Goal: Download file/media

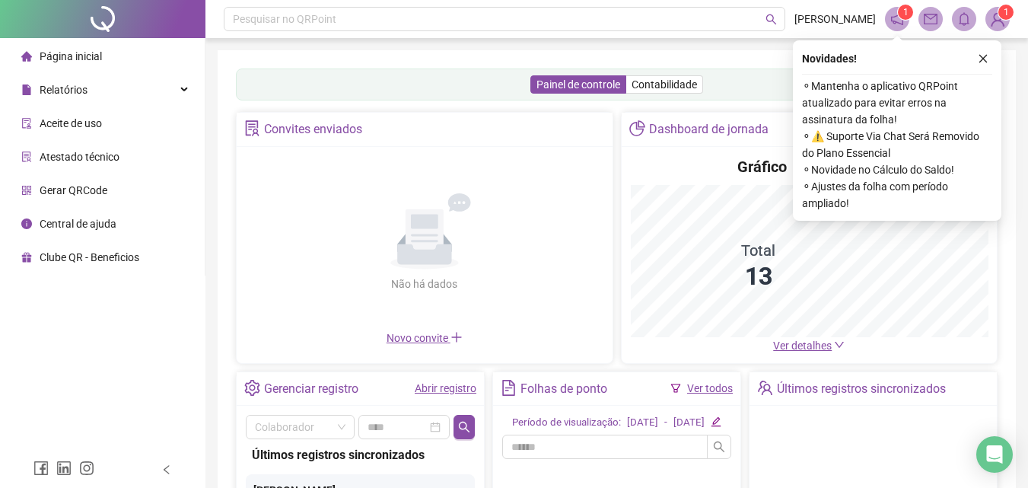
drag, startPoint x: 983, startPoint y: 59, endPoint x: 973, endPoint y: 59, distance: 9.9
click at [982, 60] on icon "close" at bounding box center [983, 58] width 11 height 11
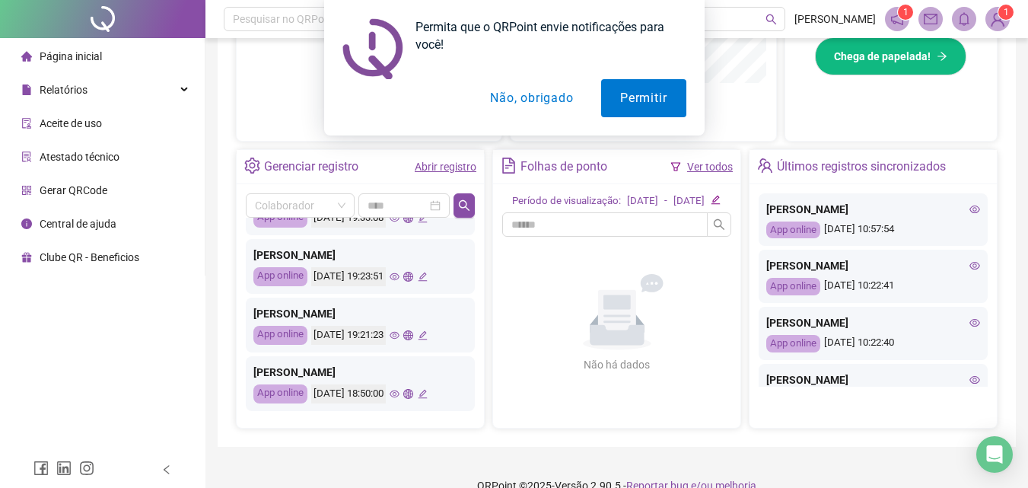
scroll to position [564, 0]
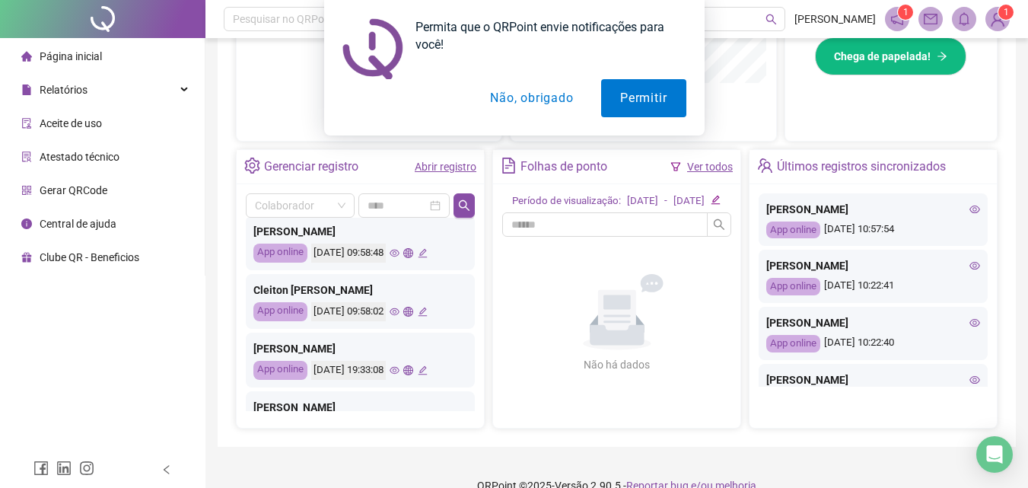
click at [400, 309] on icon "eye" at bounding box center [395, 312] width 10 height 10
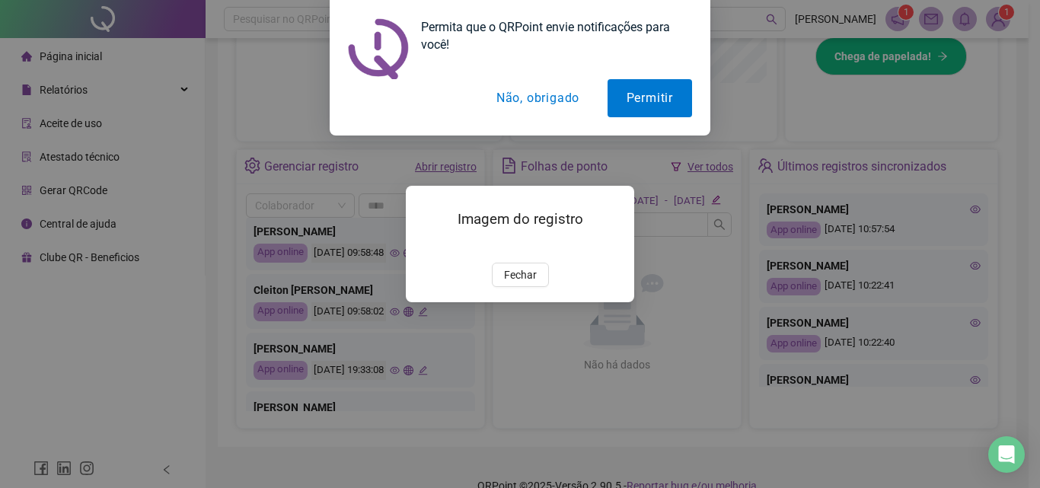
click at [528, 95] on button "Não, obrigado" at bounding box center [537, 98] width 121 height 38
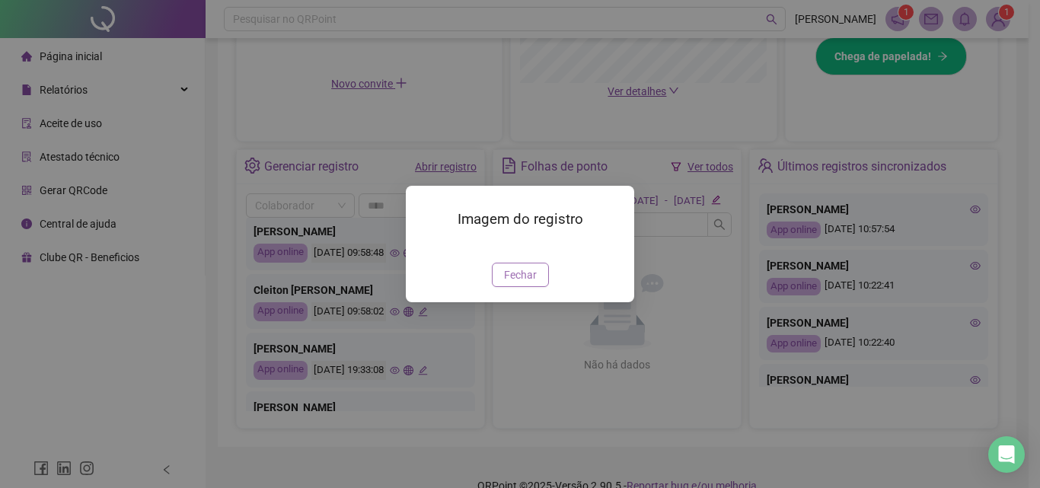
click at [509, 283] on span "Fechar" at bounding box center [520, 274] width 33 height 17
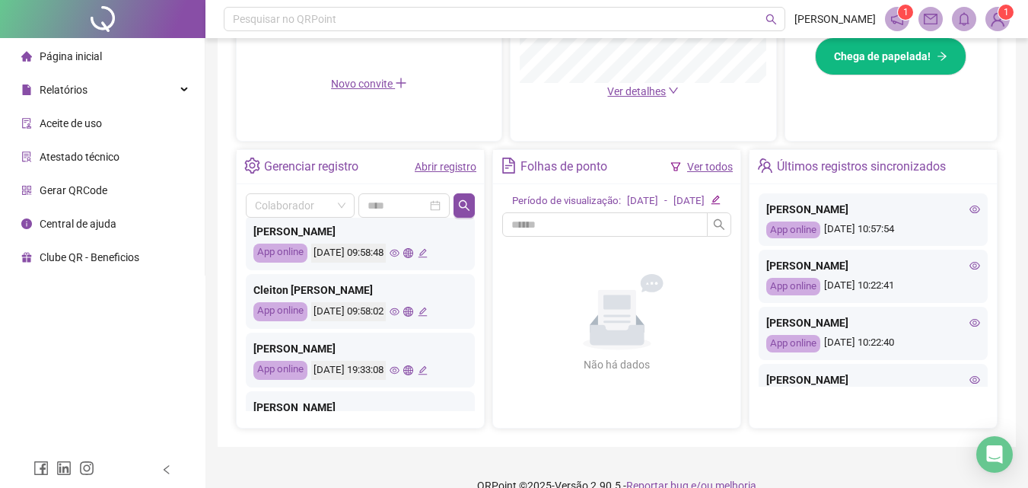
click at [400, 307] on icon "eye" at bounding box center [395, 312] width 10 height 10
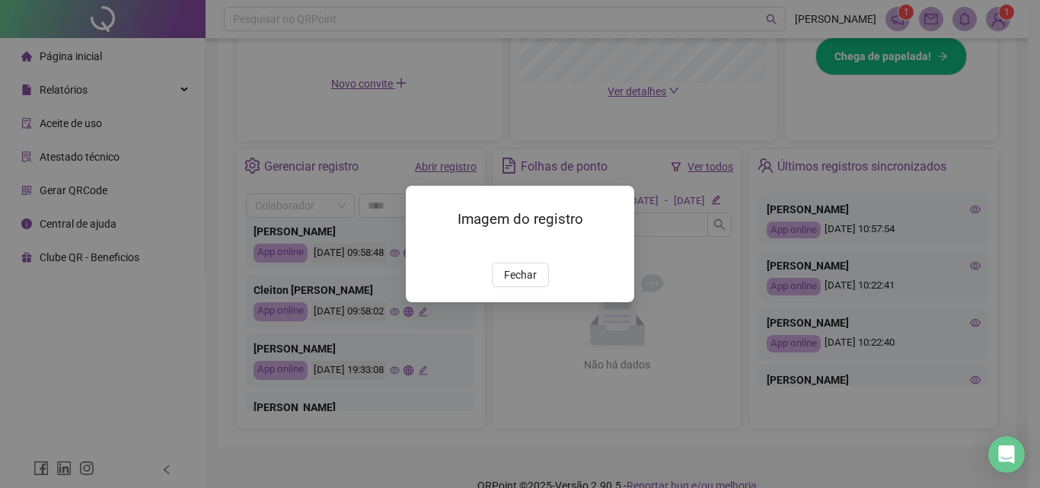
drag, startPoint x: 406, startPoint y: 230, endPoint x: 421, endPoint y: 231, distance: 15.3
click at [406, 231] on div "Imagem do registro Fechar" at bounding box center [520, 244] width 228 height 116
click at [424, 247] on img at bounding box center [424, 247] width 0 height 0
click at [523, 283] on span "Fechar" at bounding box center [520, 274] width 33 height 17
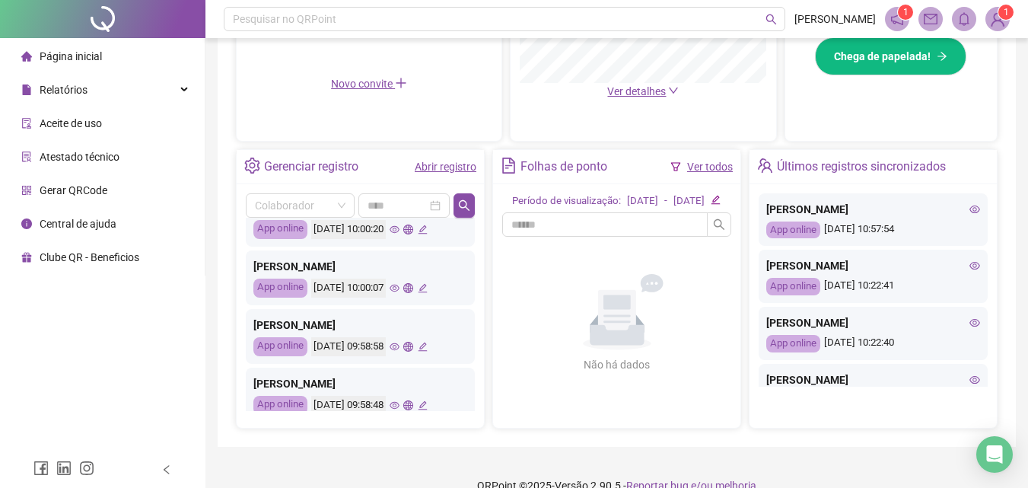
scroll to position [336, 0]
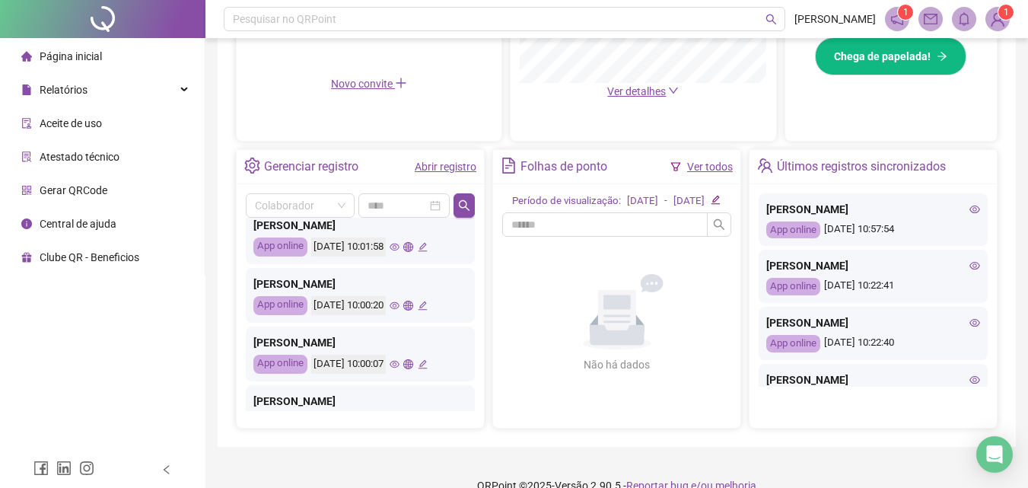
click at [400, 251] on icon "eye" at bounding box center [395, 247] width 10 height 10
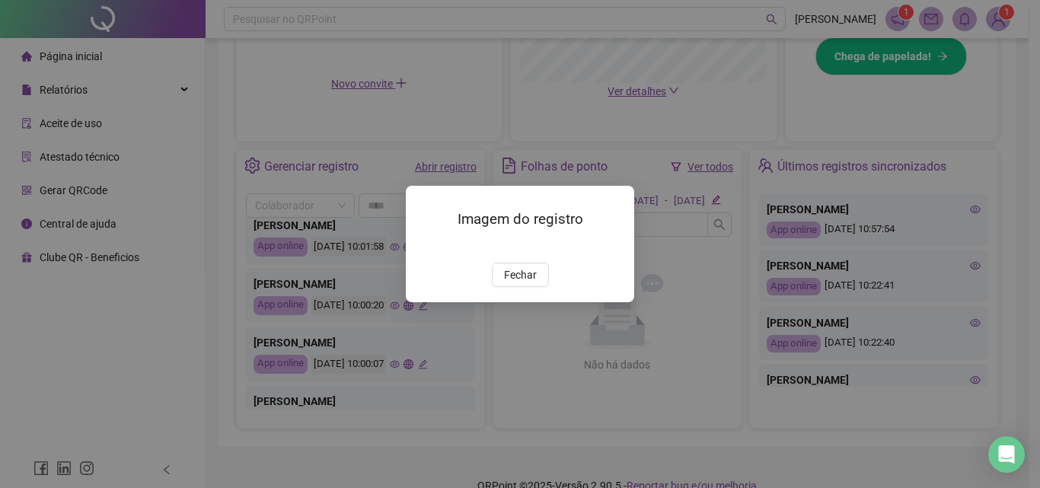
click at [424, 247] on img at bounding box center [424, 247] width 0 height 0
click at [513, 283] on span "Fechar" at bounding box center [520, 274] width 33 height 17
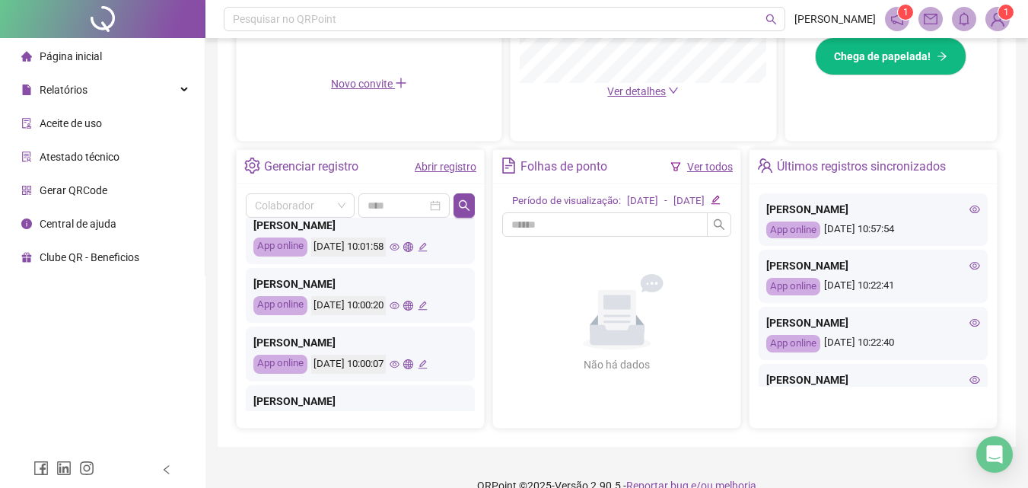
scroll to position [488, 0]
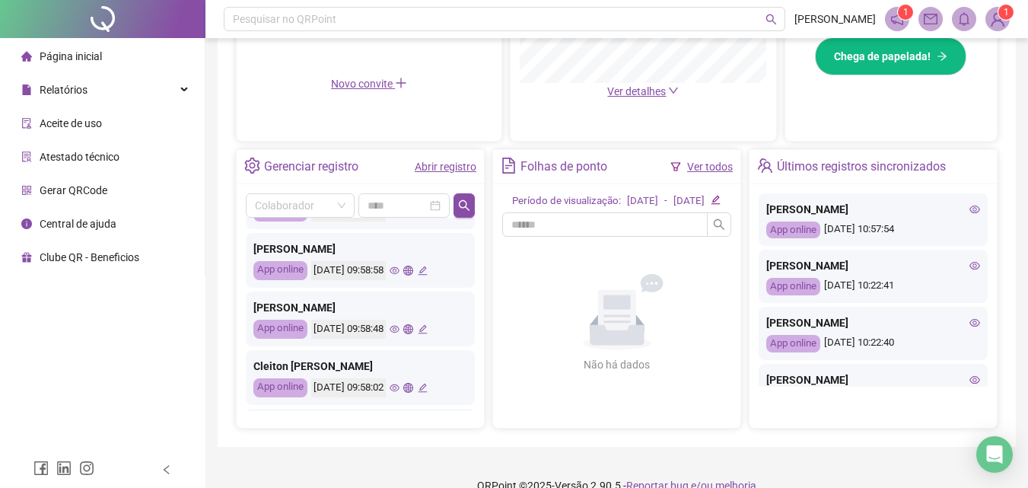
click at [400, 271] on icon "eye" at bounding box center [395, 271] width 10 height 10
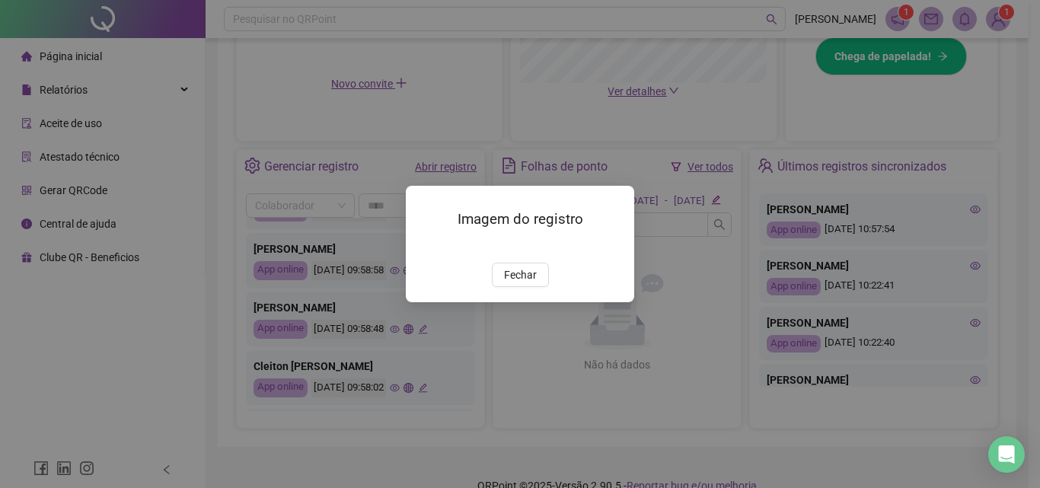
click at [424, 247] on img at bounding box center [424, 247] width 0 height 0
click at [523, 283] on span "Fechar" at bounding box center [520, 274] width 33 height 17
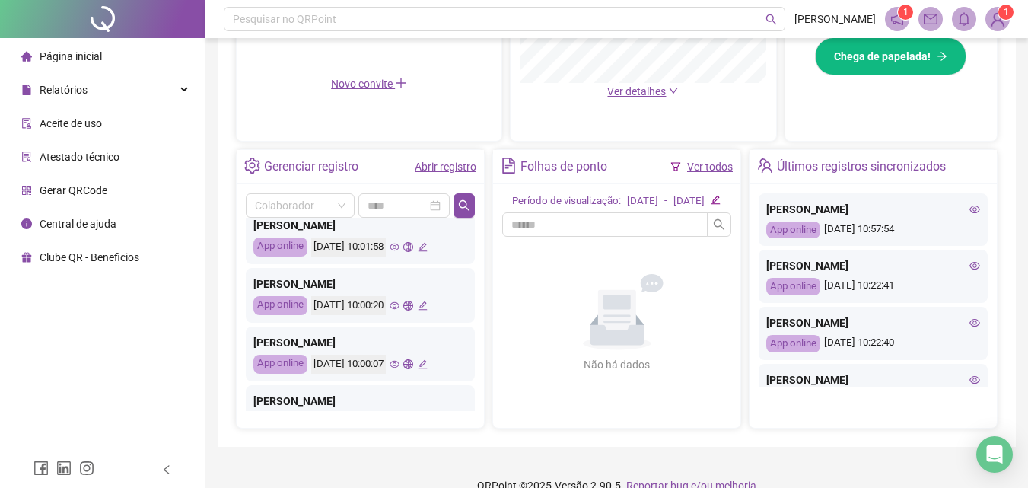
scroll to position [260, 0]
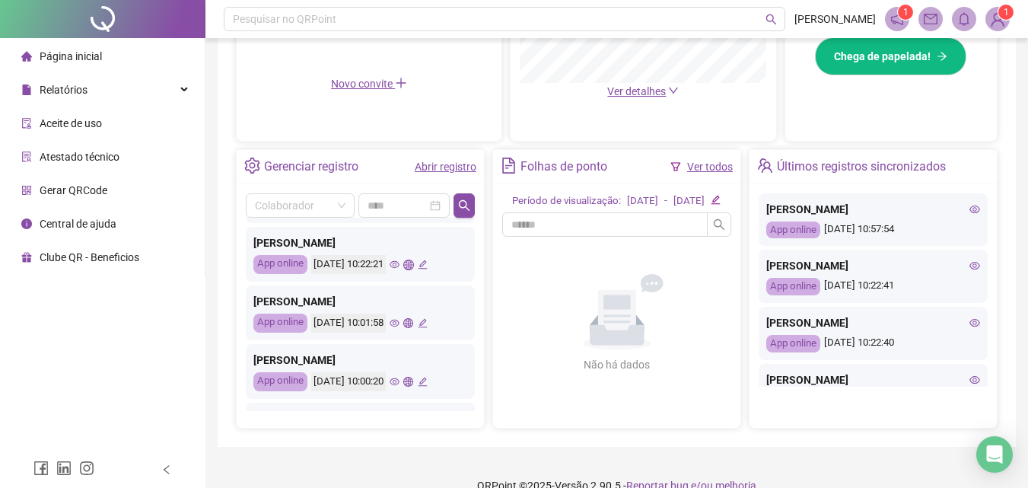
click at [400, 326] on icon "eye" at bounding box center [395, 324] width 10 height 8
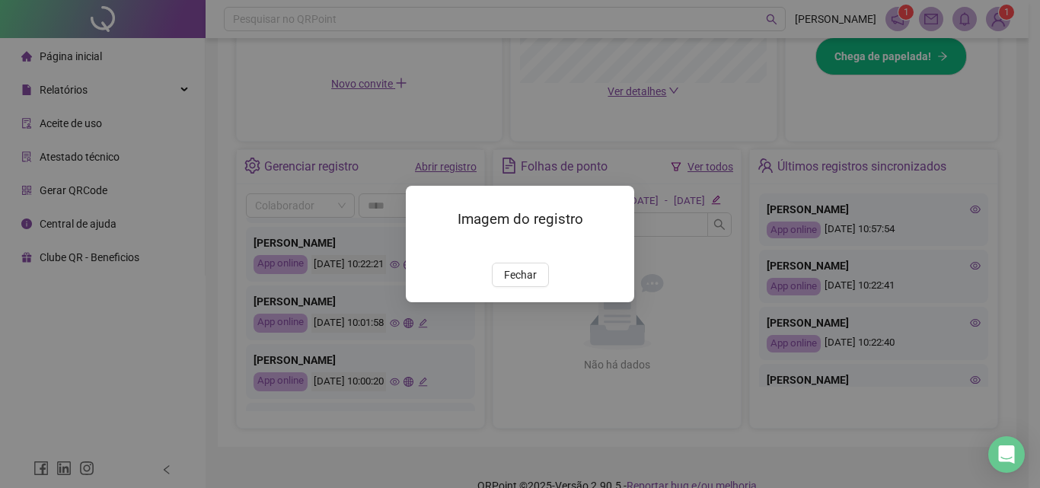
click at [424, 247] on img at bounding box center [424, 247] width 0 height 0
drag, startPoint x: 545, startPoint y: 369, endPoint x: 559, endPoint y: 356, distance: 18.8
click at [543, 287] on button "Fechar" at bounding box center [520, 275] width 57 height 24
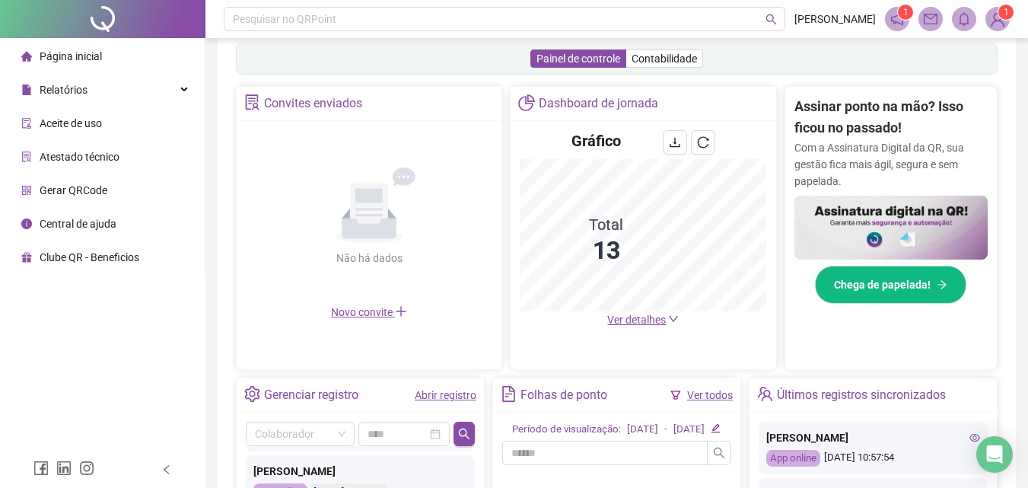
scroll to position [511, 0]
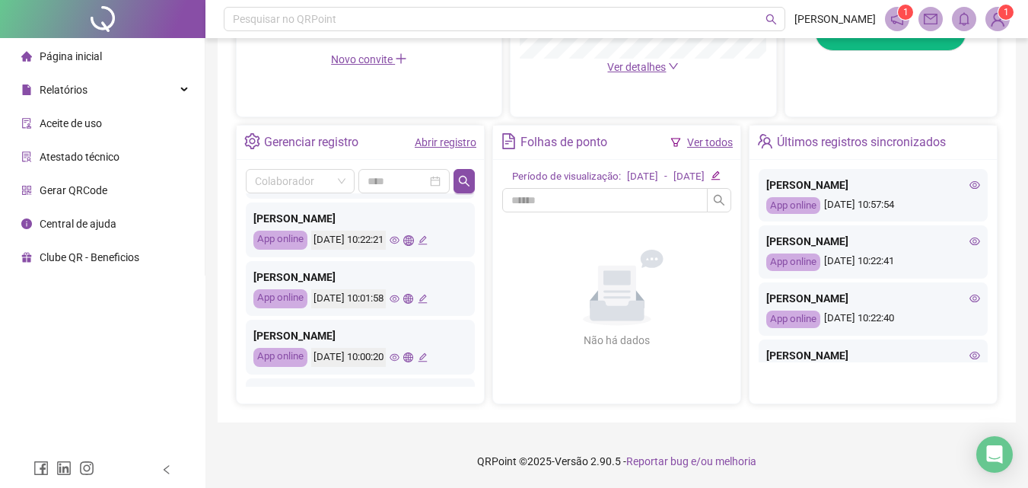
click at [808, 197] on div "App online" at bounding box center [793, 206] width 54 height 18
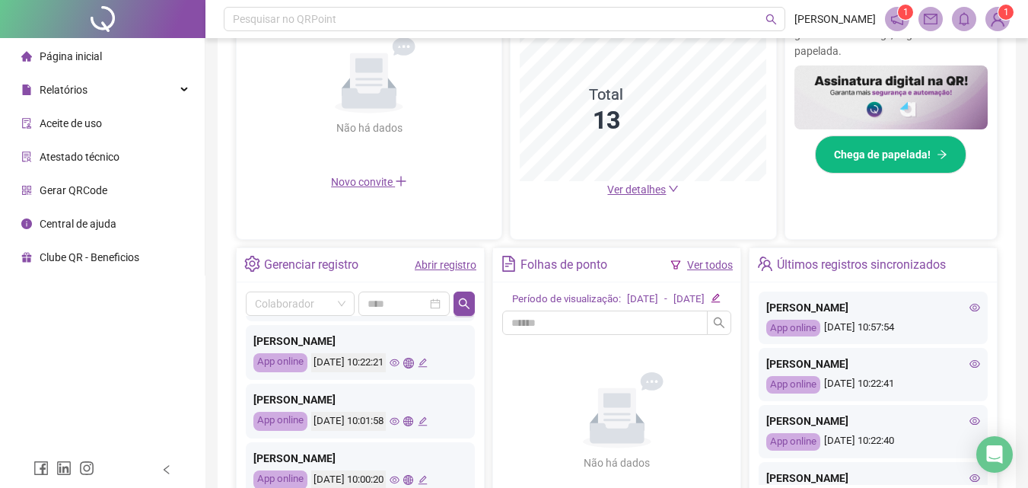
scroll to position [457, 0]
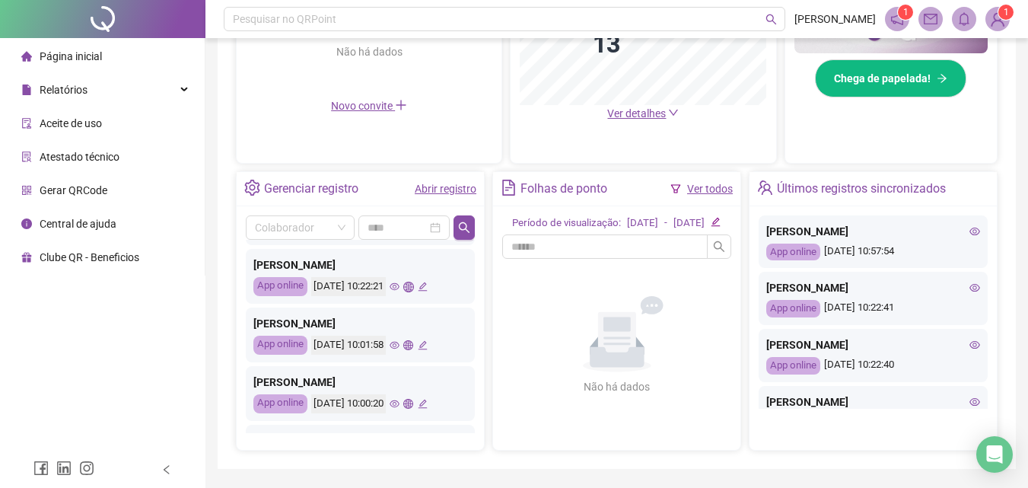
click at [424, 186] on link "Abrir registro" at bounding box center [446, 189] width 62 height 12
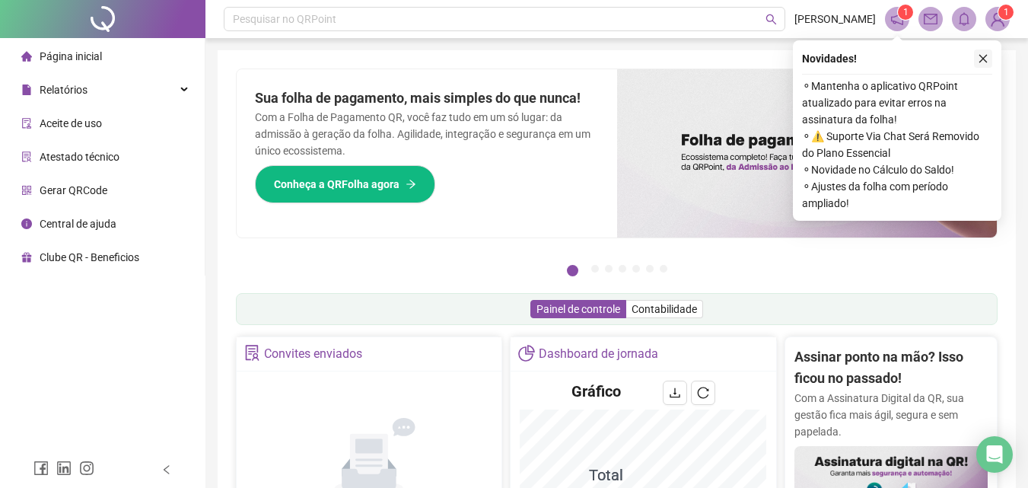
click at [987, 60] on icon "close" at bounding box center [983, 58] width 11 height 11
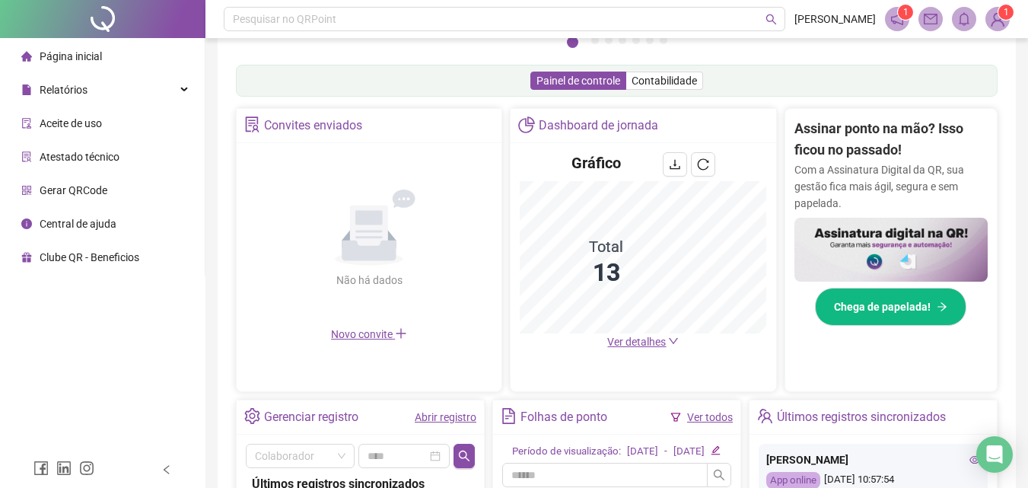
scroll to position [304, 0]
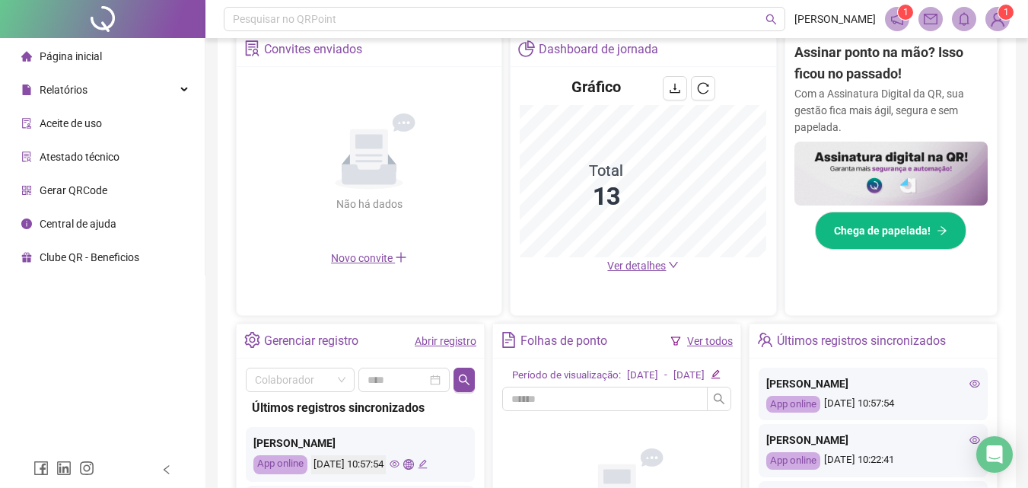
click at [694, 338] on link "Ver todos" at bounding box center [710, 341] width 46 height 12
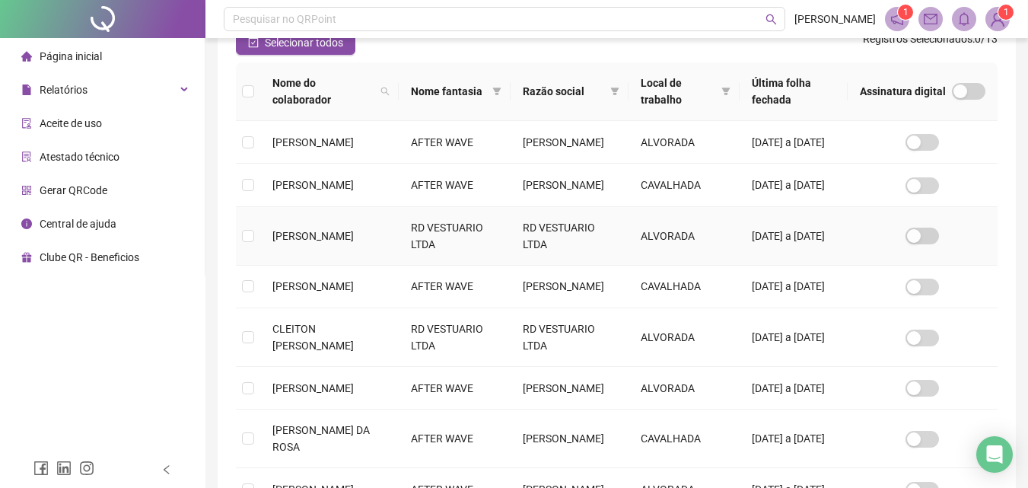
scroll to position [296, 0]
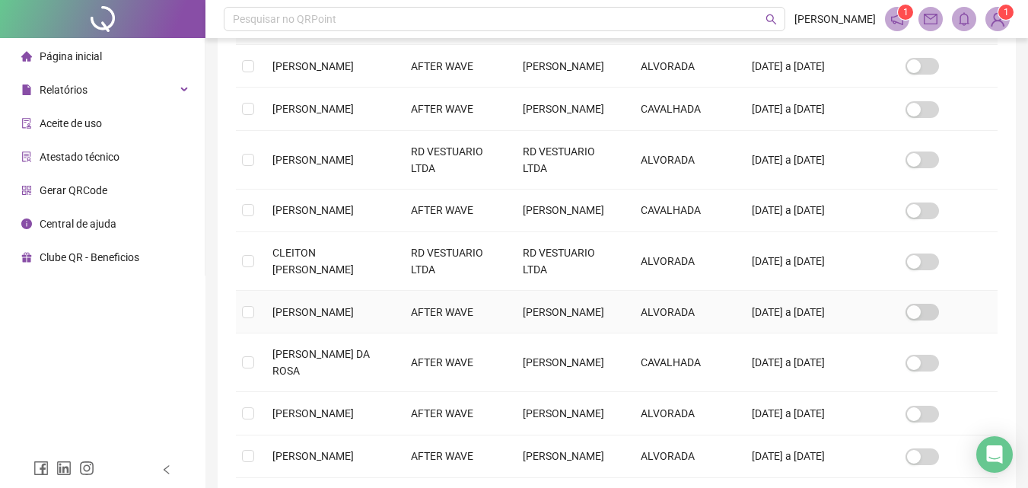
click at [241, 333] on td at bounding box center [248, 312] width 24 height 43
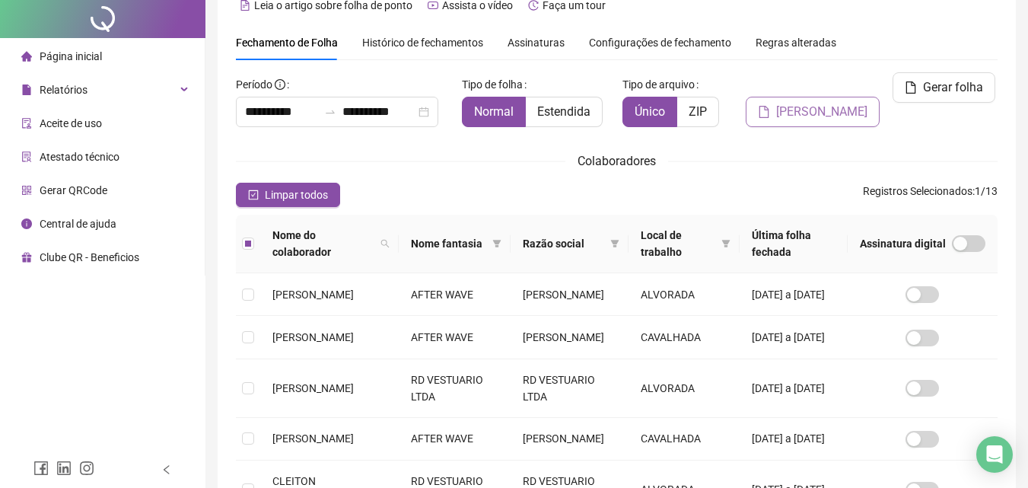
scroll to position [0, 0]
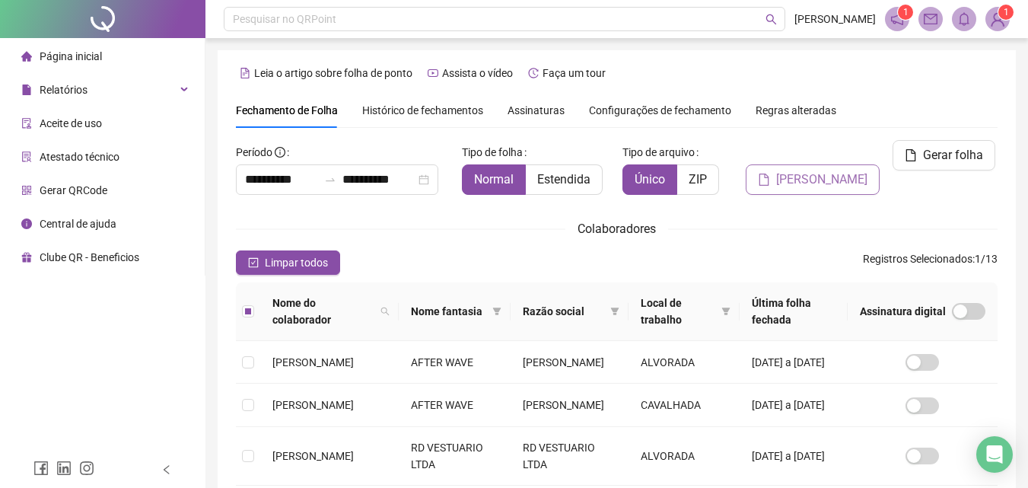
click at [829, 173] on span "[PERSON_NAME]" at bounding box center [821, 179] width 91 height 18
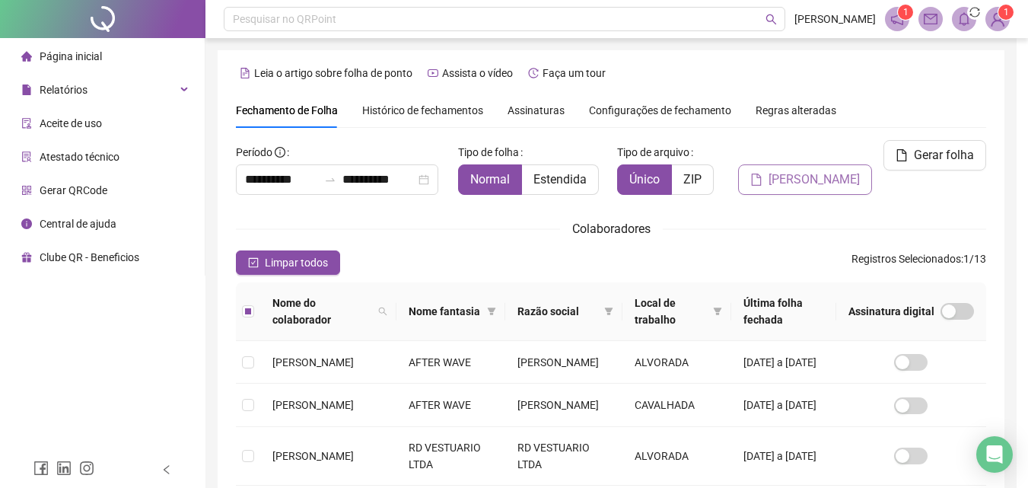
scroll to position [68, 0]
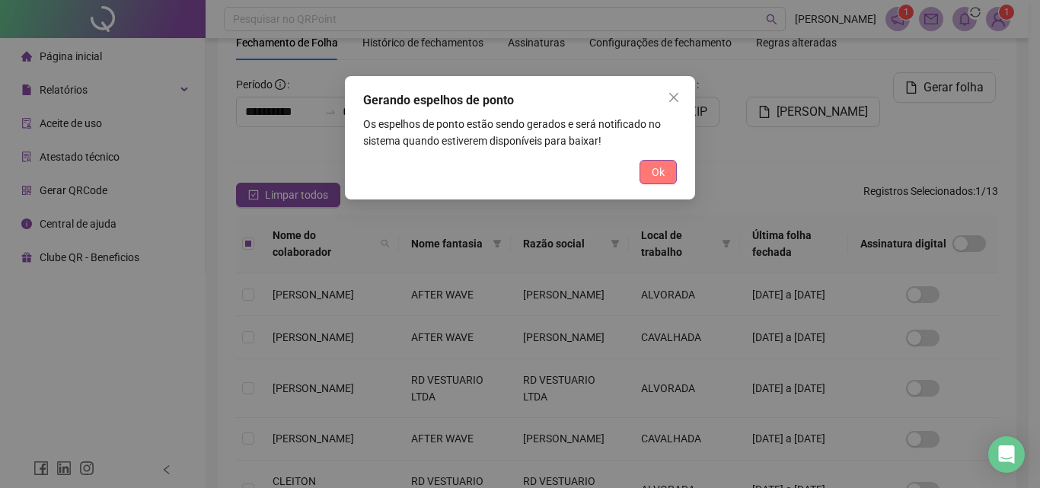
click at [661, 162] on button "Ok" at bounding box center [657, 172] width 37 height 24
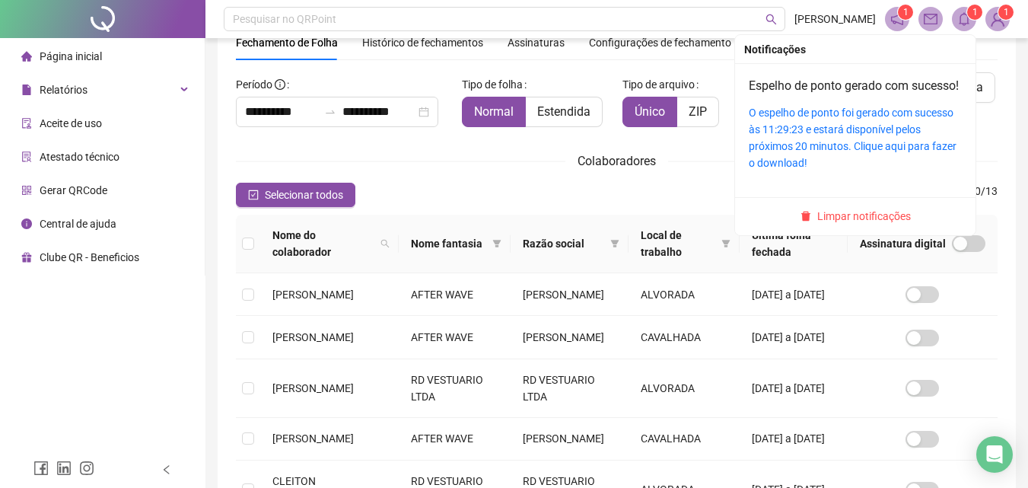
click at [958, 22] on icon "bell" at bounding box center [964, 19] width 14 height 14
click at [836, 133] on link "O espelho de ponto foi gerado com sucesso às 11:29:23 e estará disponível pelos…" at bounding box center [853, 138] width 208 height 62
